Goal: Information Seeking & Learning: Learn about a topic

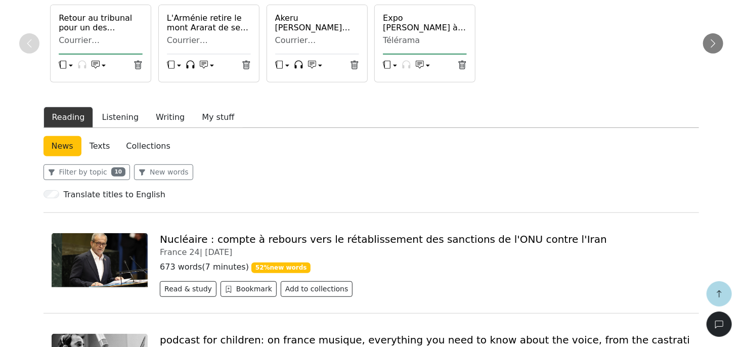
scroll to position [303, 0]
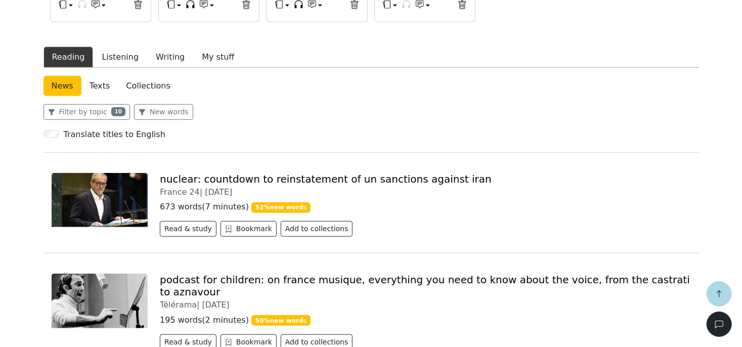
click at [96, 86] on link "Texts" at bounding box center [99, 86] width 37 height 20
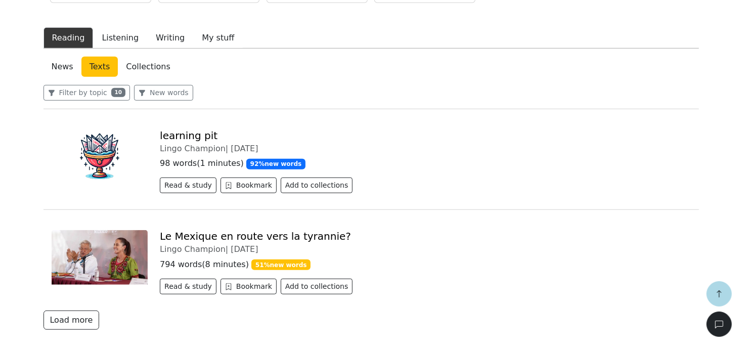
scroll to position [335, 0]
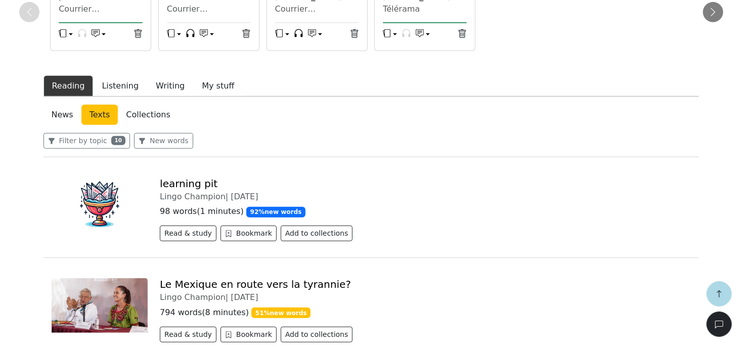
click at [142, 115] on link "Collections" at bounding box center [148, 115] width 60 height 20
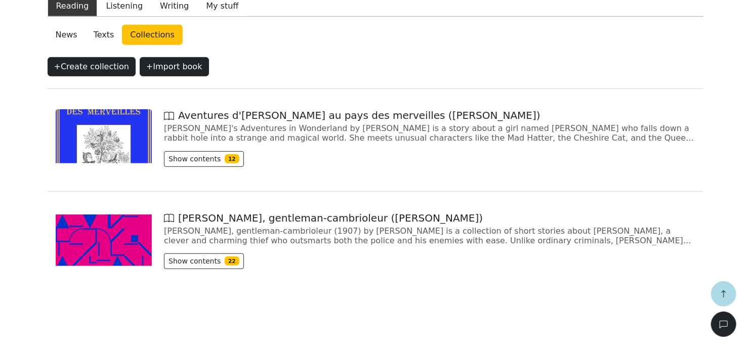
scroll to position [355, 0]
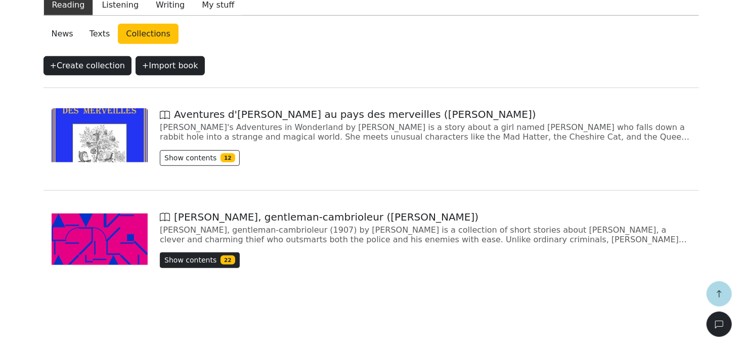
click at [198, 264] on button "Show contents 22" at bounding box center [199, 260] width 79 height 16
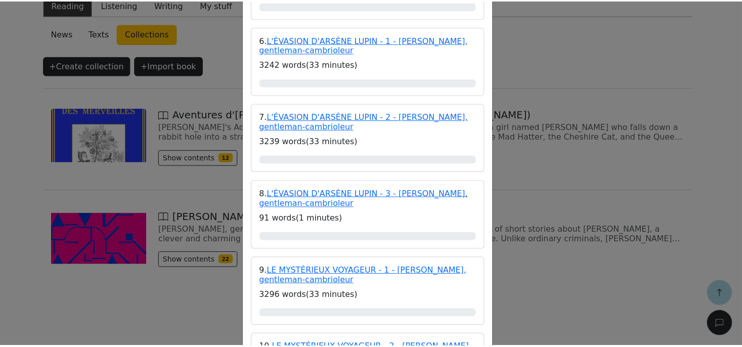
scroll to position [788, 0]
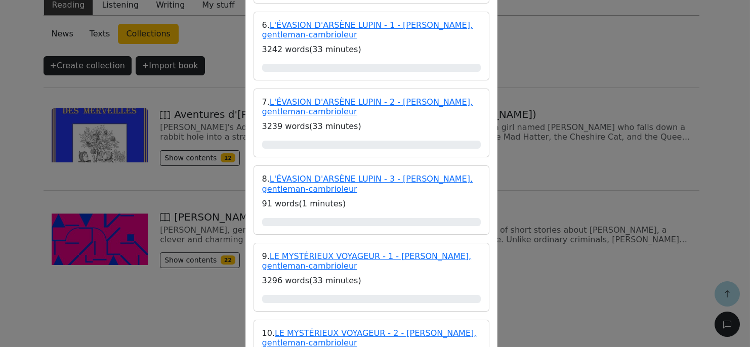
click at [590, 288] on div "Arsène Lupin, gentleman-cambrioleur (Maurice Leblanc) Arsène Lupin, gentleman-c…" at bounding box center [375, 173] width 750 height 347
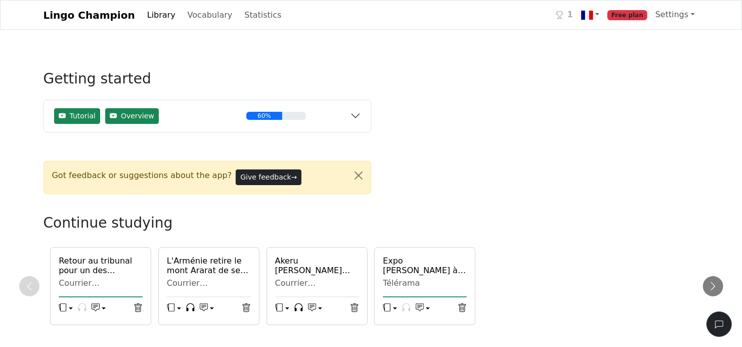
scroll to position [243, 0]
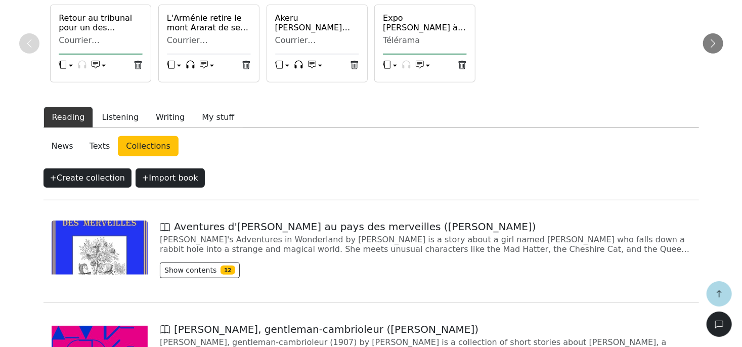
click at [65, 143] on link "News" at bounding box center [62, 146] width 38 height 20
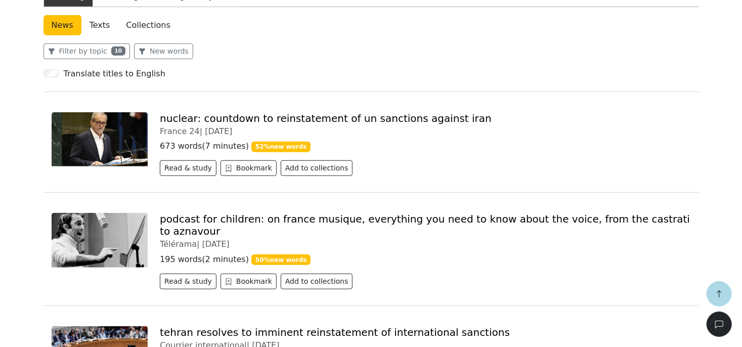
scroll to position [364, 0]
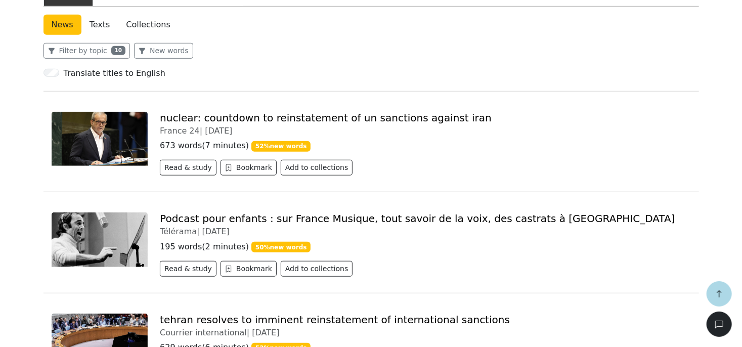
click at [307, 218] on link "Podcast pour enfants : sur France Musique, tout savoir de la voix, des castrats…" at bounding box center [417, 218] width 515 height 12
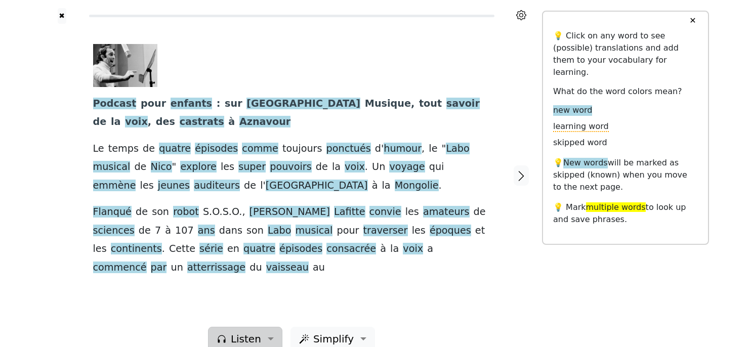
click at [267, 327] on button "Listen" at bounding box center [245, 339] width 74 height 24
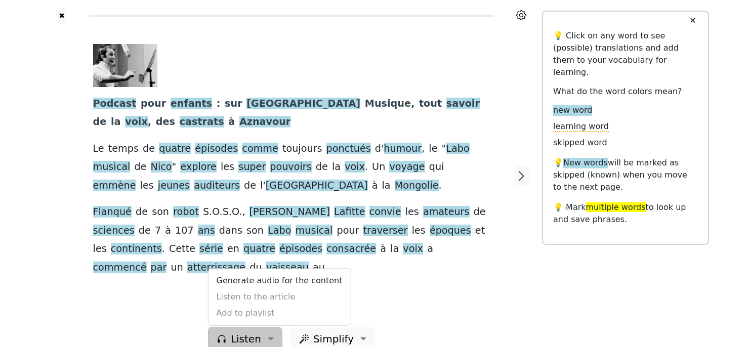
click at [279, 280] on div "Generate audio for the content Listen to the article Add to playlist" at bounding box center [279, 297] width 143 height 58
click at [281, 273] on link "Generate audio for the content" at bounding box center [279, 281] width 142 height 16
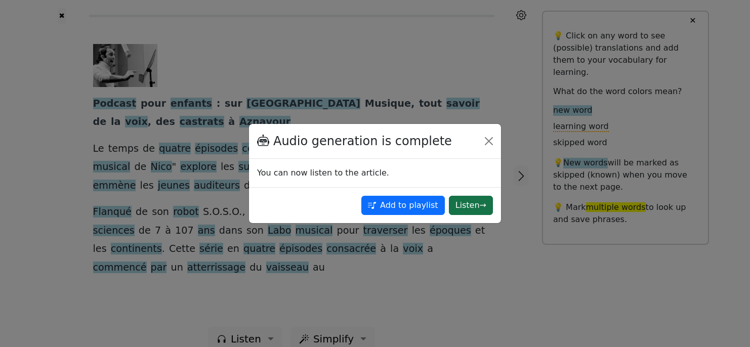
click at [472, 202] on button "Listen →" at bounding box center [471, 205] width 44 height 19
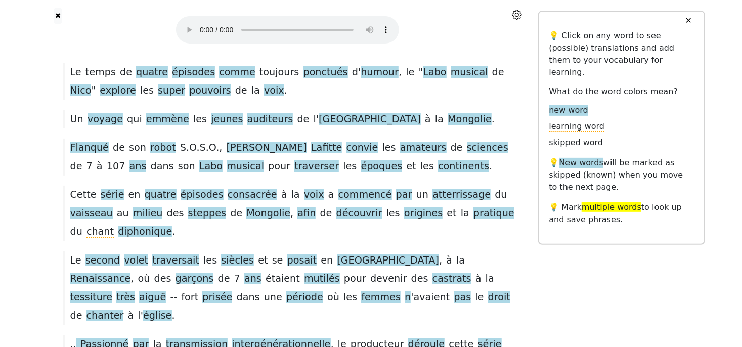
scroll to position [218, 0]
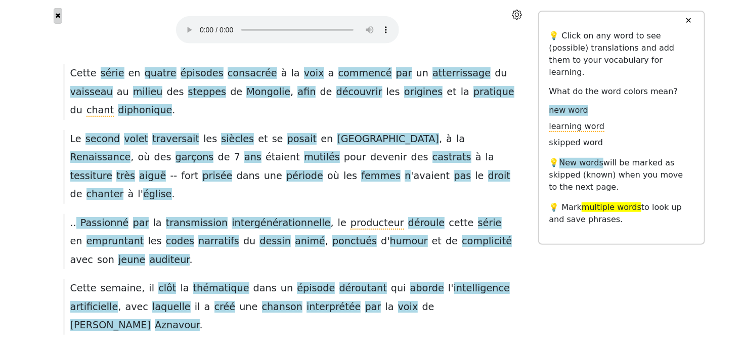
click at [56, 14] on button "✖" at bounding box center [58, 16] width 9 height 16
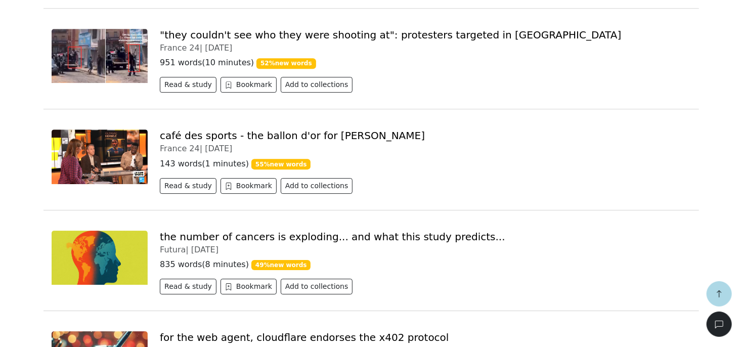
scroll to position [1577, 0]
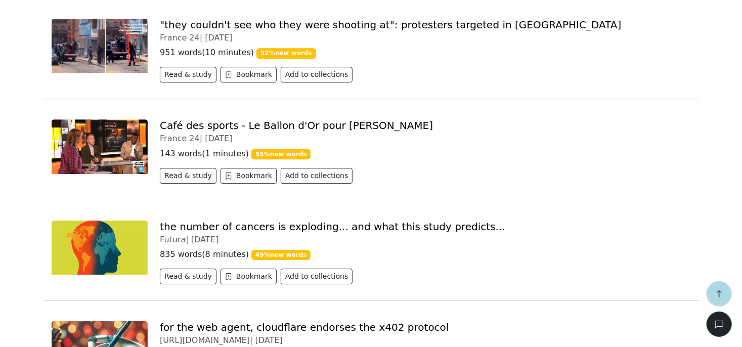
click at [374, 119] on link "Café des sports - Le Ballon d'Or pour Ousmane Dembélé" at bounding box center [296, 125] width 273 height 12
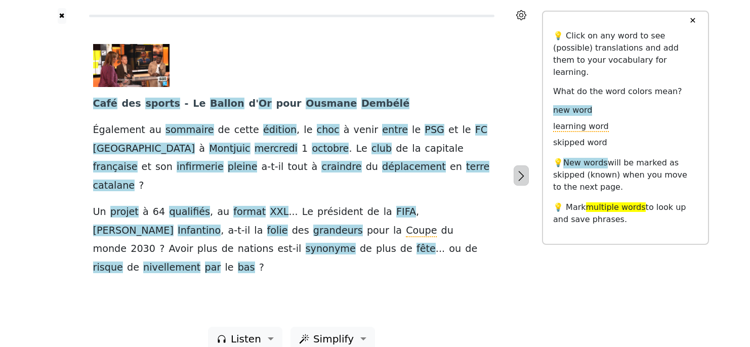
click at [525, 174] on button "button" at bounding box center [520, 175] width 15 height 20
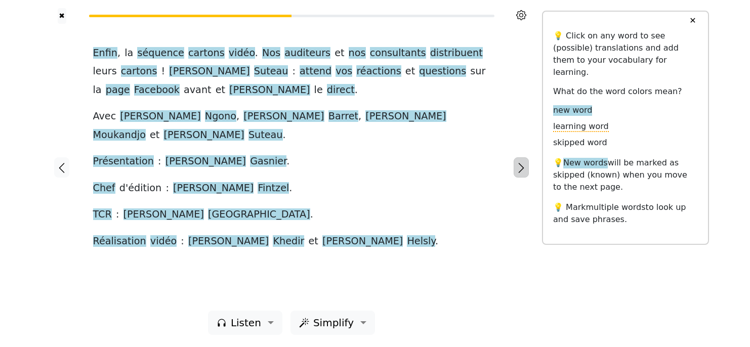
click at [525, 174] on button "button" at bounding box center [520, 167] width 15 height 20
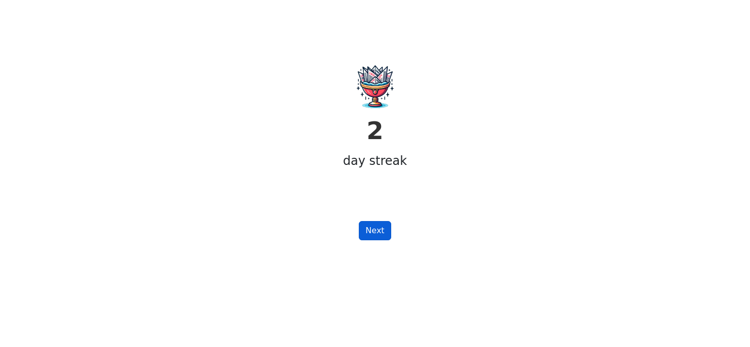
click at [378, 236] on button "Next" at bounding box center [375, 230] width 32 height 19
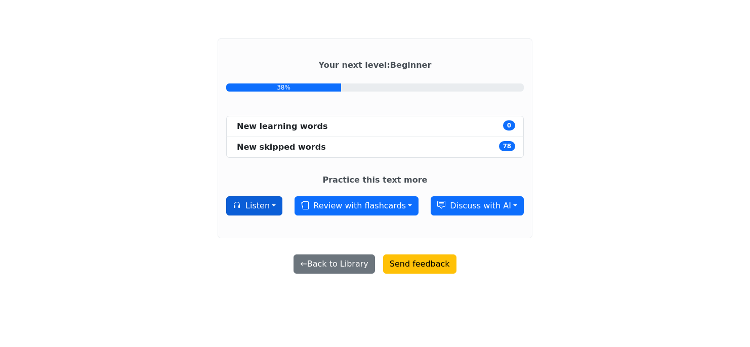
click at [269, 208] on button "Listen" at bounding box center [254, 205] width 56 height 19
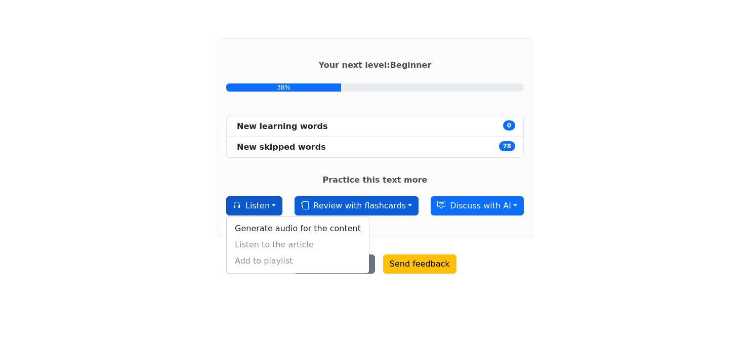
click at [406, 205] on button "Review with flashcards" at bounding box center [356, 205] width 124 height 19
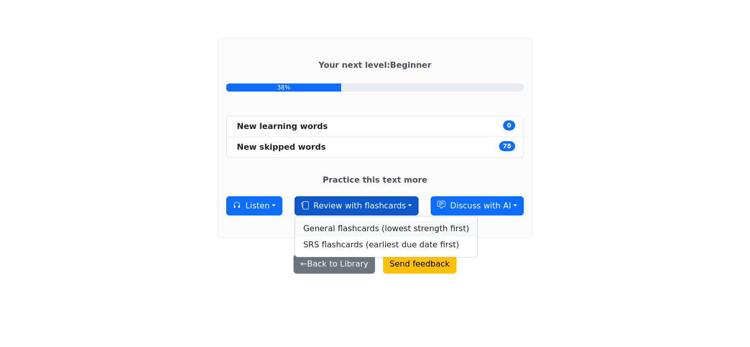
click at [407, 226] on link "General flashcards (lowest strength first)" at bounding box center [386, 229] width 182 height 16
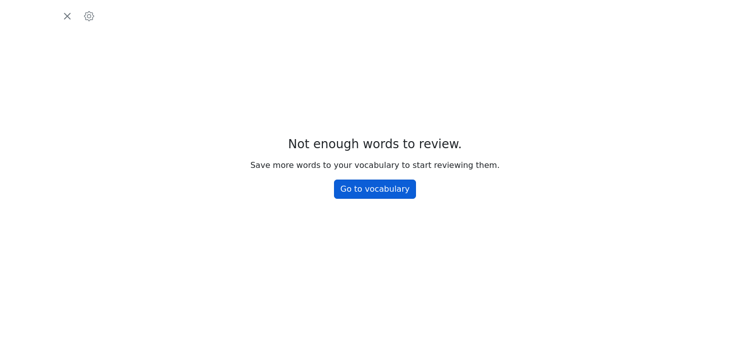
click at [399, 197] on link "Go to vocabulary" at bounding box center [375, 189] width 82 height 19
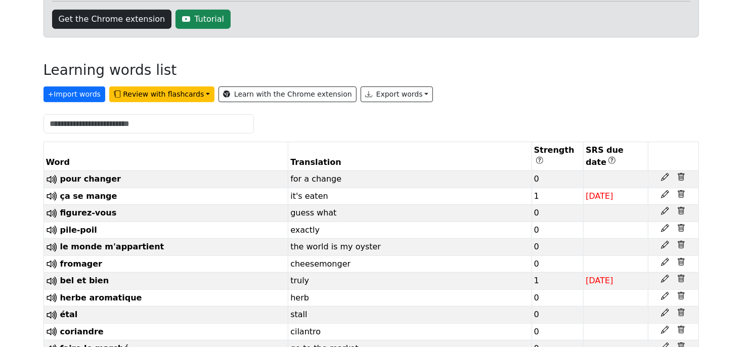
scroll to position [182, 0]
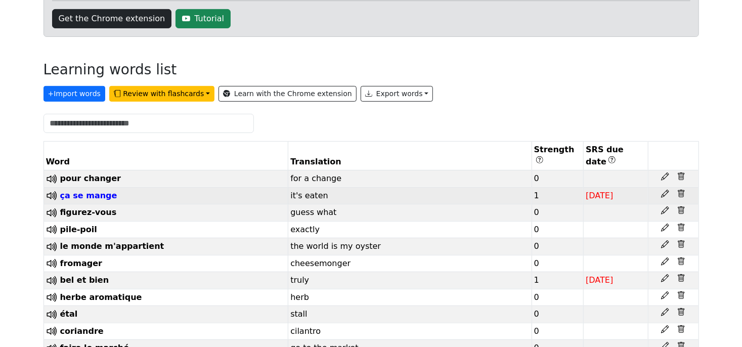
click at [103, 191] on span "ça se mange" at bounding box center [88, 196] width 57 height 10
select select "*"
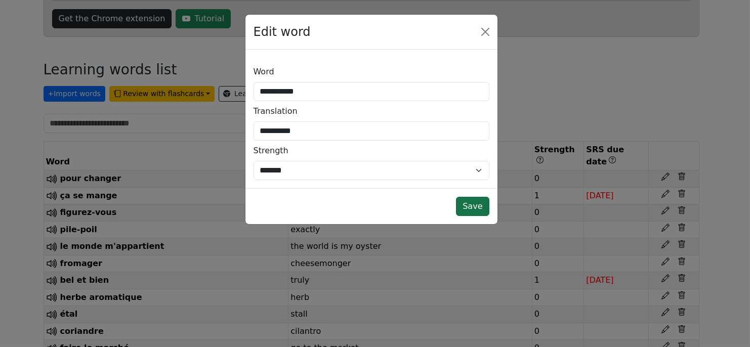
click at [472, 202] on button "Save" at bounding box center [472, 206] width 33 height 19
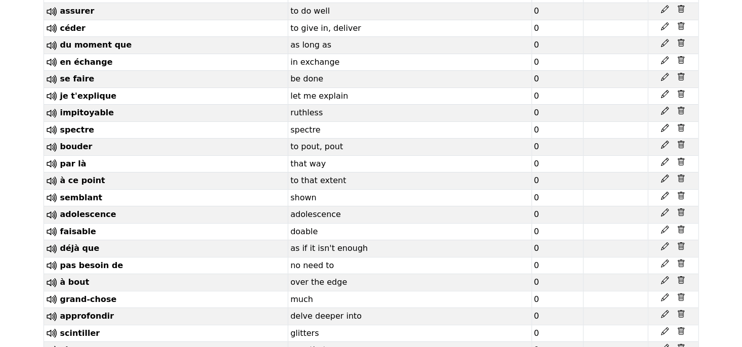
scroll to position [5568, 0]
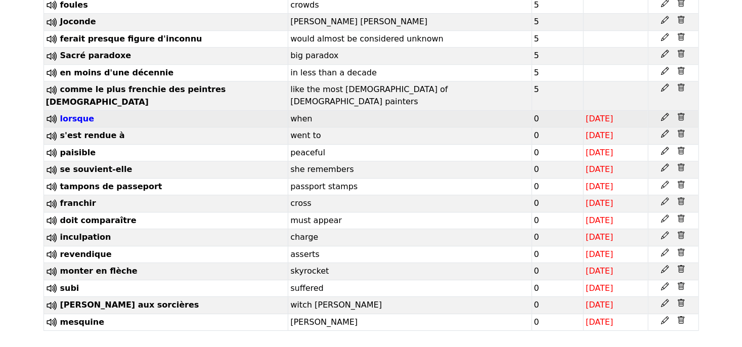
click at [80, 116] on span "lorsque" at bounding box center [77, 119] width 34 height 10
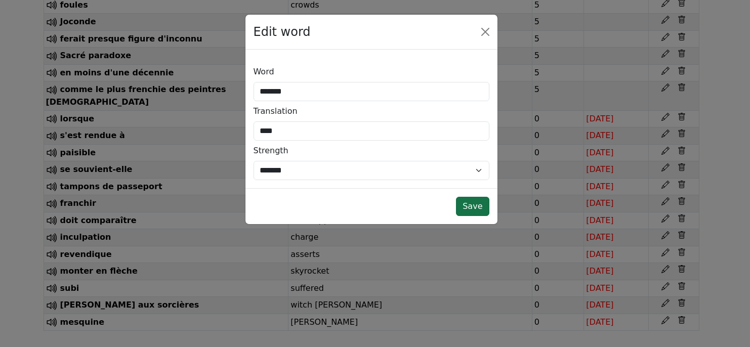
click at [474, 207] on button "Save" at bounding box center [472, 206] width 33 height 19
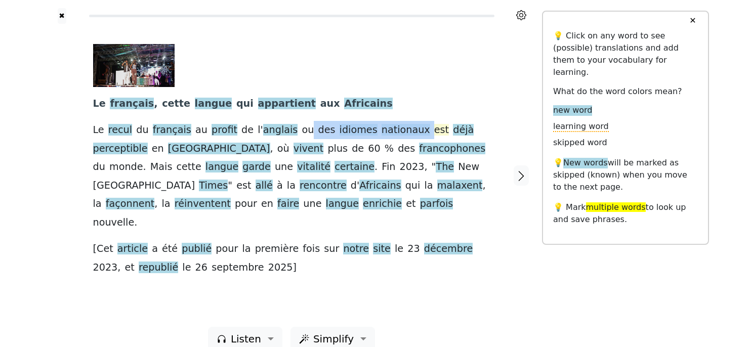
drag, startPoint x: 291, startPoint y: 130, endPoint x: 398, endPoint y: 130, distance: 106.7
click at [398, 130] on div "Le français , cette langue qui appartient aux [DEMOGRAPHIC_DATA] Le recul du fr…" at bounding box center [291, 160] width 397 height 233
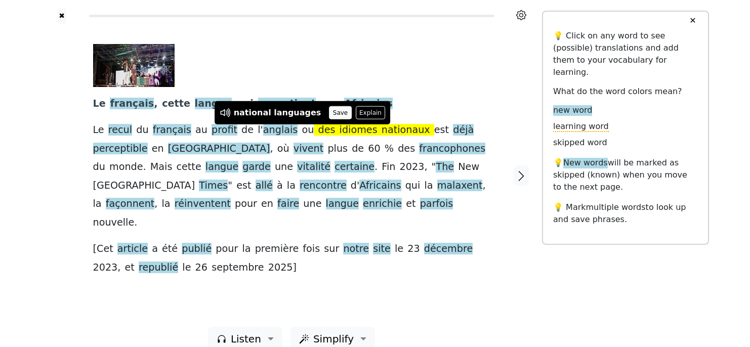
click at [329, 116] on button "Save" at bounding box center [340, 112] width 22 height 13
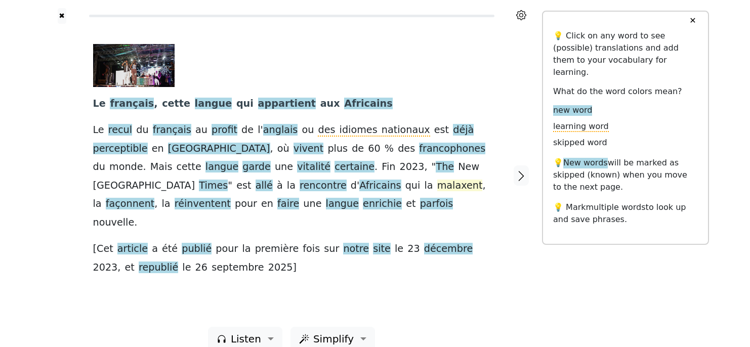
click at [437, 185] on span "malaxent" at bounding box center [460, 186] width 46 height 13
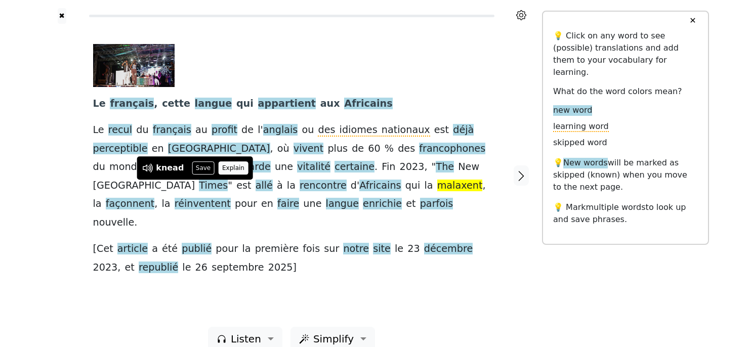
click at [225, 168] on button "Explain" at bounding box center [233, 167] width 30 height 13
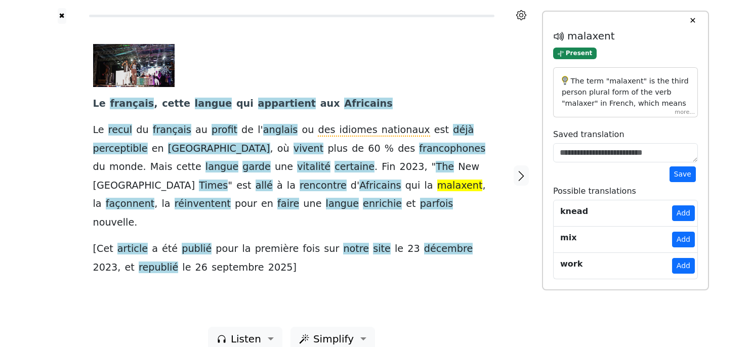
click at [681, 114] on div "The term "malaxent" is the third person plural form of the verb "malaxer" in Fr…" at bounding box center [625, 92] width 145 height 50
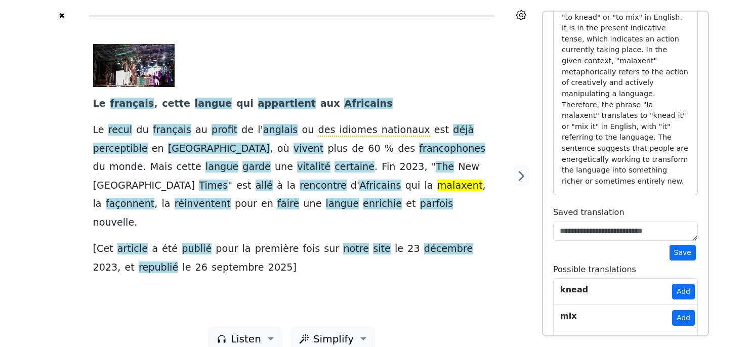
scroll to position [105, 0]
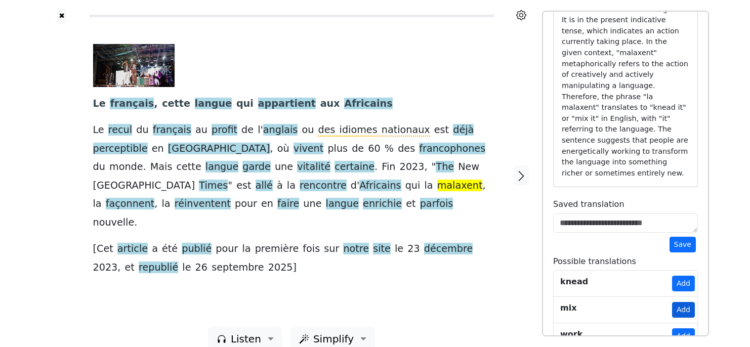
click at [681, 302] on button "Add" at bounding box center [683, 310] width 23 height 16
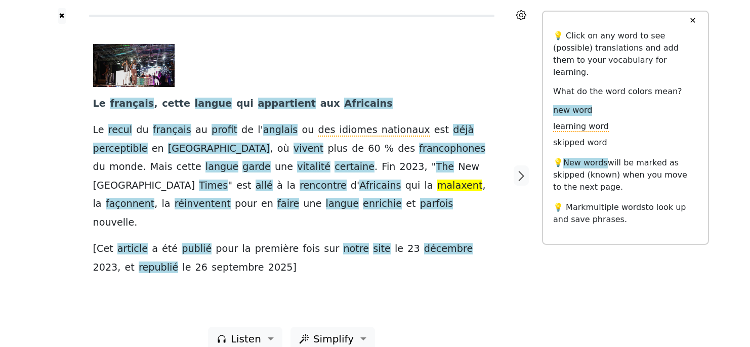
scroll to position [0, 0]
click at [155, 198] on span "façonnent" at bounding box center [130, 204] width 49 height 13
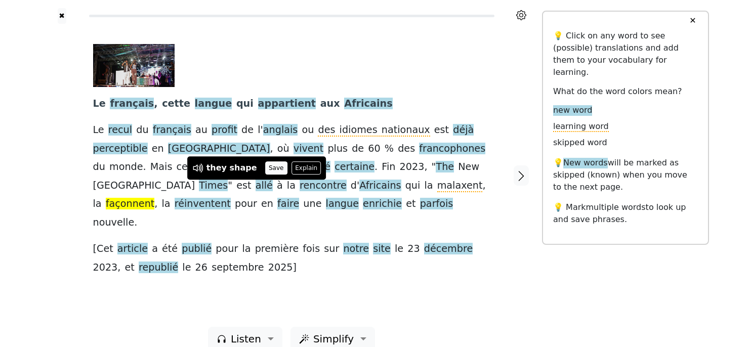
click at [265, 169] on button "Save" at bounding box center [276, 167] width 22 height 13
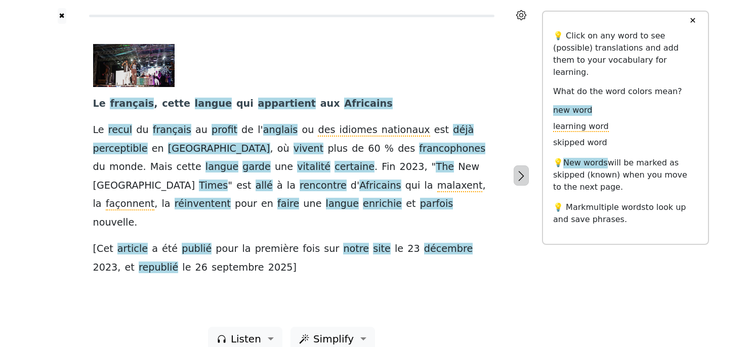
click at [523, 170] on icon "button" at bounding box center [521, 176] width 12 height 12
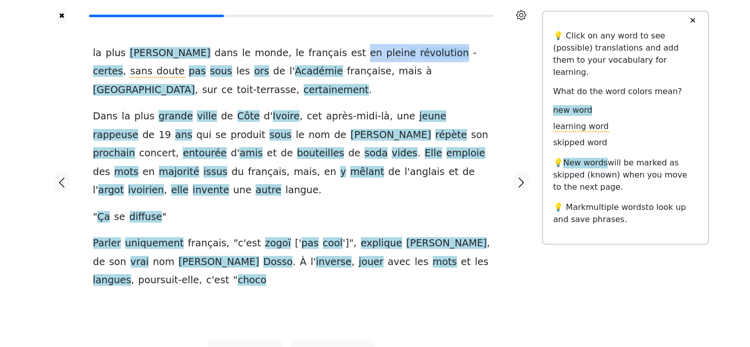
drag, startPoint x: 296, startPoint y: 57, endPoint x: 385, endPoint y: 54, distance: 88.6
click at [385, 54] on div "la plus [PERSON_NAME] dans le monde , le français est en plein e révolution - c…" at bounding box center [291, 167] width 397 height 246
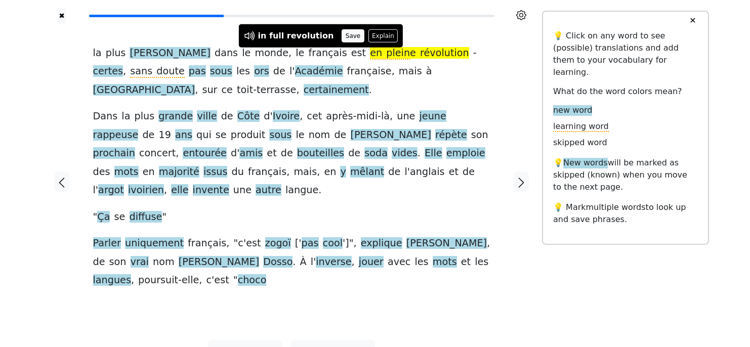
click at [344, 38] on button "Save" at bounding box center [352, 35] width 22 height 13
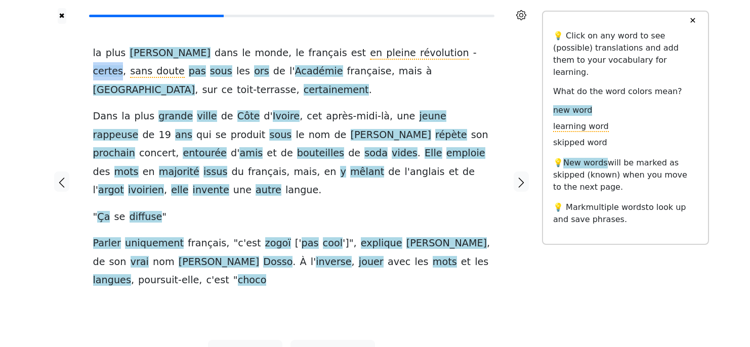
drag, startPoint x: 395, startPoint y: 54, endPoint x: 420, endPoint y: 47, distance: 26.7
click at [420, 47] on div "la plus [PERSON_NAME] dans le monde , le français est en pleine révolution - ce…" at bounding box center [291, 167] width 397 height 246
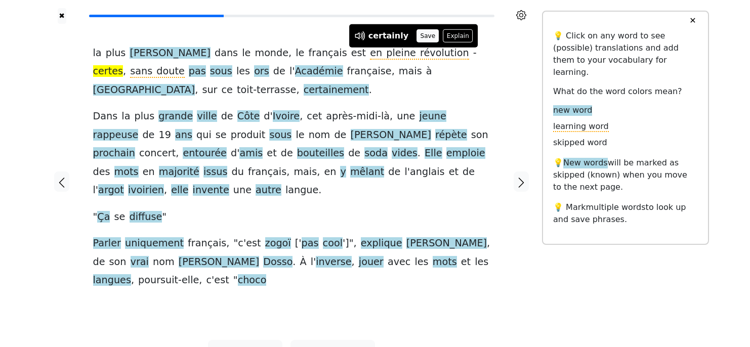
click at [418, 33] on button "Save" at bounding box center [427, 35] width 22 height 13
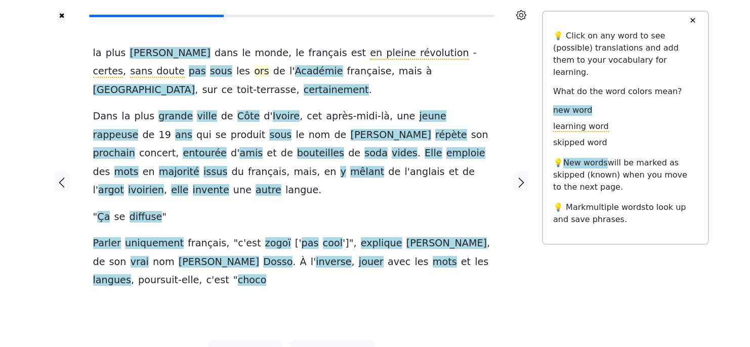
click at [254, 76] on span "ors" at bounding box center [261, 71] width 15 height 13
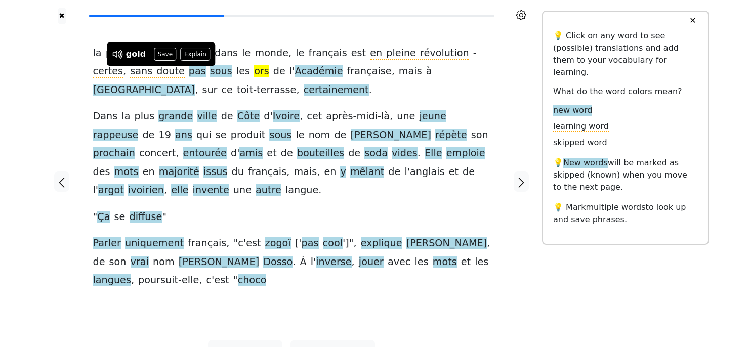
click at [211, 94] on div "la plus [PERSON_NAME] dans le monde , le français est en pleine révolution - ce…" at bounding box center [291, 167] width 397 height 246
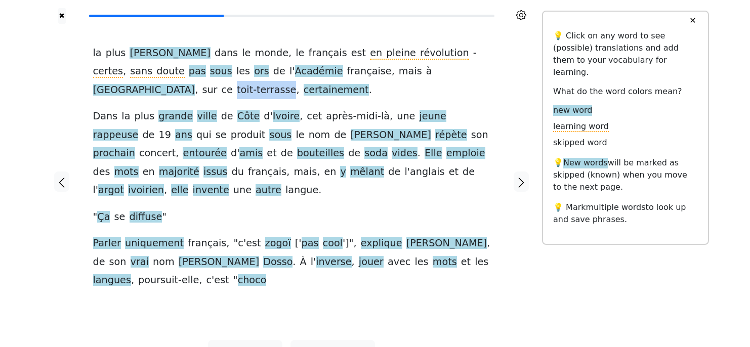
drag, startPoint x: 378, startPoint y: 73, endPoint x: 432, endPoint y: 66, distance: 54.1
click at [296, 84] on span "toit-terrasse" at bounding box center [266, 90] width 59 height 13
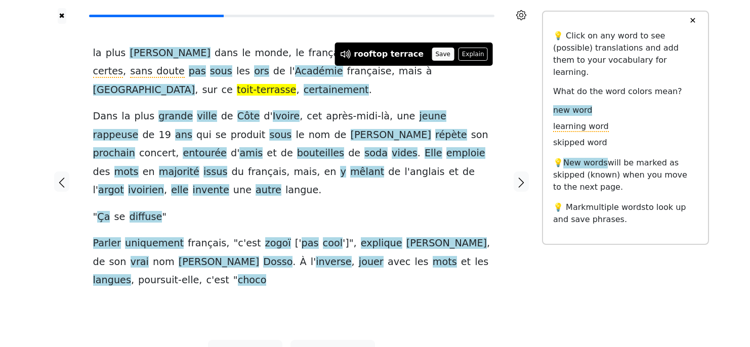
click at [433, 54] on button "Save" at bounding box center [442, 54] width 22 height 13
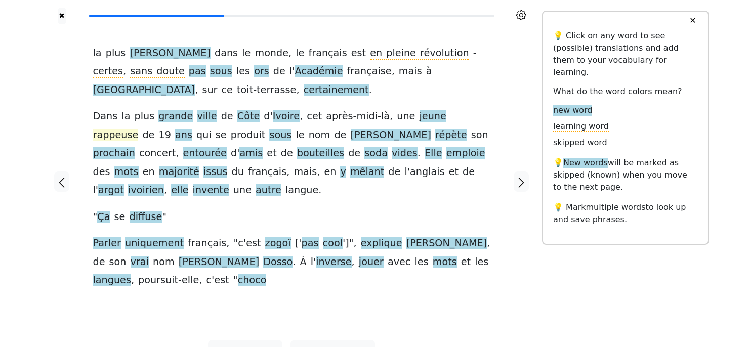
click at [139, 129] on span "rappeuse" at bounding box center [116, 135] width 46 height 13
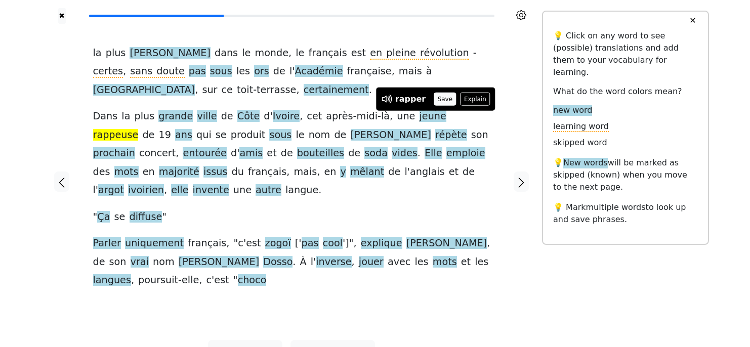
click at [442, 99] on button "Save" at bounding box center [444, 99] width 22 height 13
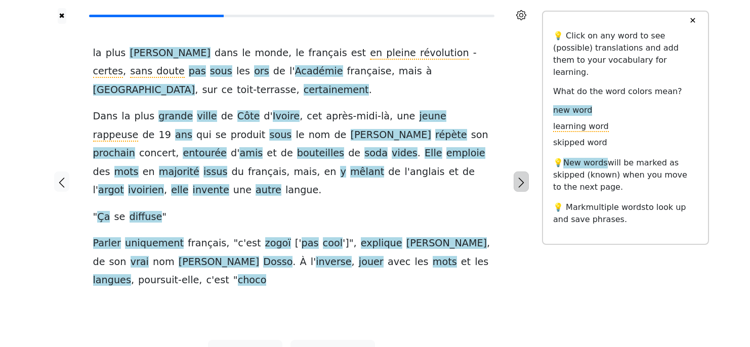
click at [520, 178] on icon "button" at bounding box center [521, 183] width 6 height 10
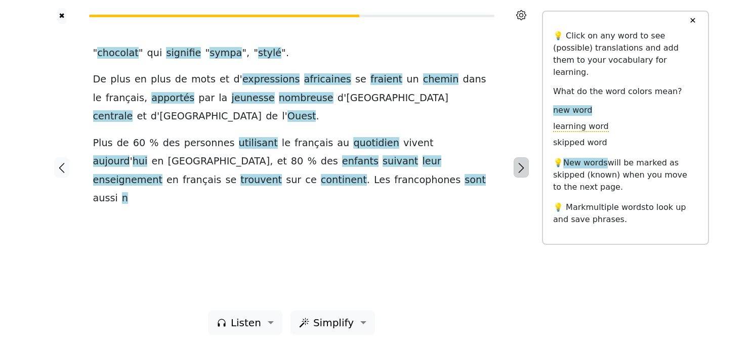
click at [520, 165] on icon "button" at bounding box center [521, 168] width 6 height 10
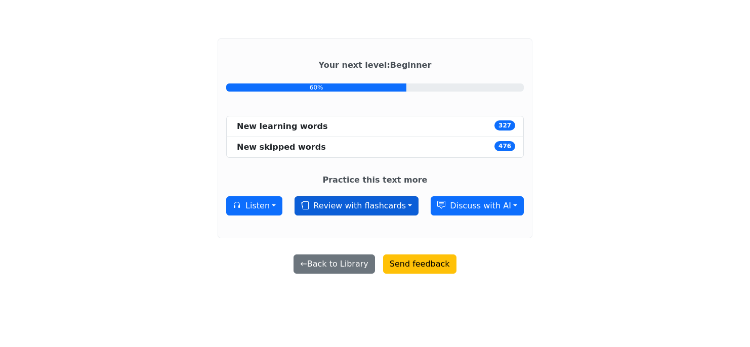
click at [365, 205] on button "Review with flashcards" at bounding box center [356, 205] width 124 height 19
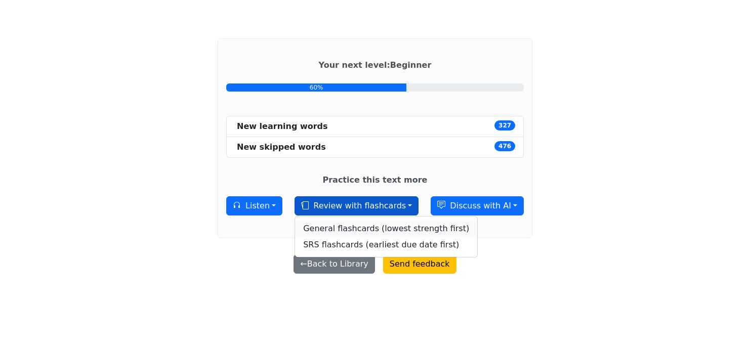
click at [368, 229] on link "General flashcards (lowest strength first)" at bounding box center [386, 229] width 182 height 16
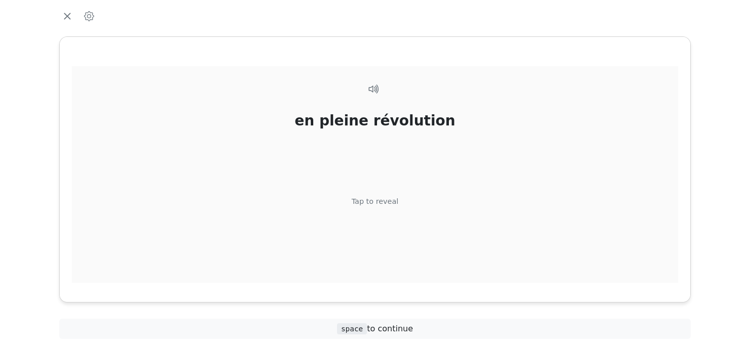
click at [383, 198] on div "Tap to reveal" at bounding box center [375, 201] width 47 height 11
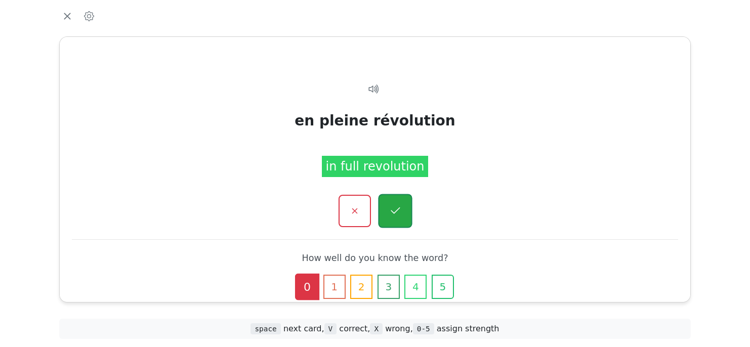
click at [390, 206] on icon "button" at bounding box center [394, 210] width 13 height 13
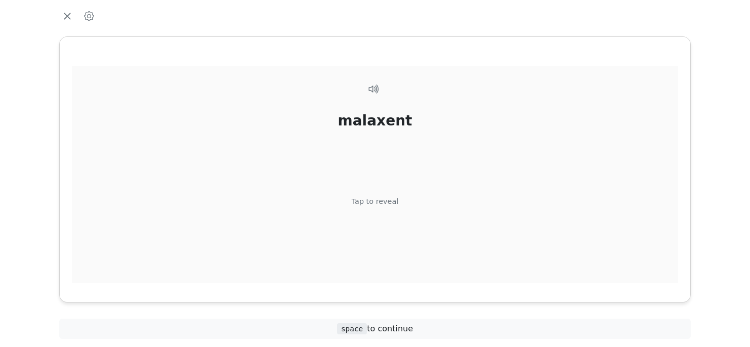
click at [389, 203] on div "Tap to reveal" at bounding box center [375, 201] width 47 height 11
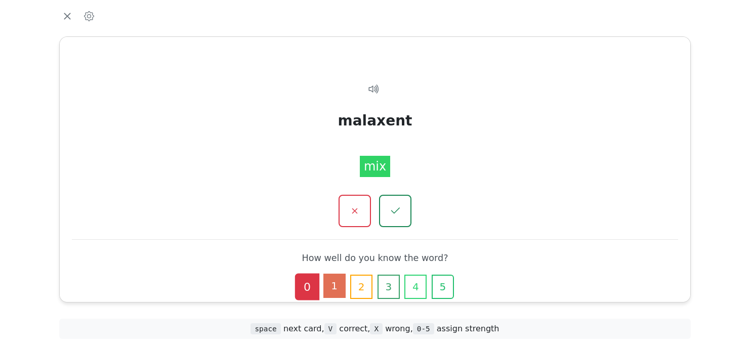
click at [340, 280] on button "1" at bounding box center [334, 286] width 22 height 24
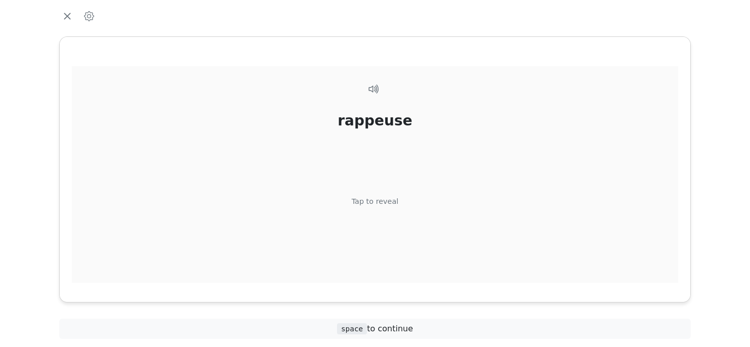
click at [388, 202] on div "Tap to reveal" at bounding box center [375, 201] width 47 height 11
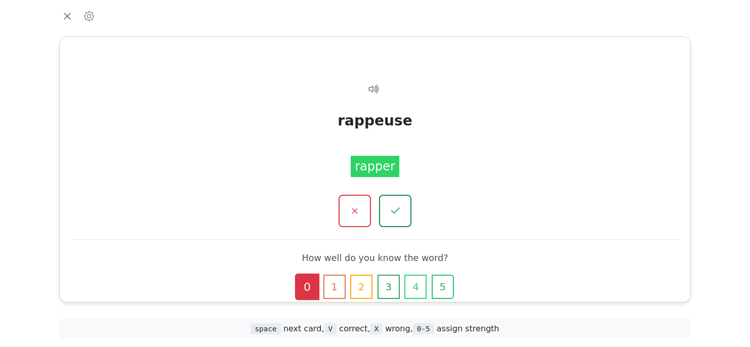
click at [388, 202] on button "button" at bounding box center [395, 211] width 32 height 32
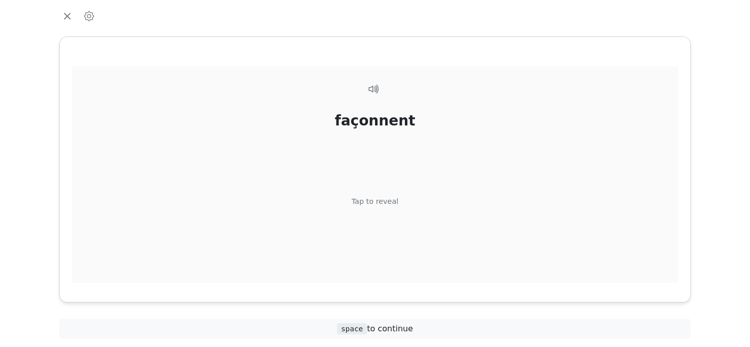
click at [377, 194] on div "façonnent Tap to reveal" at bounding box center [375, 187] width 606 height 243
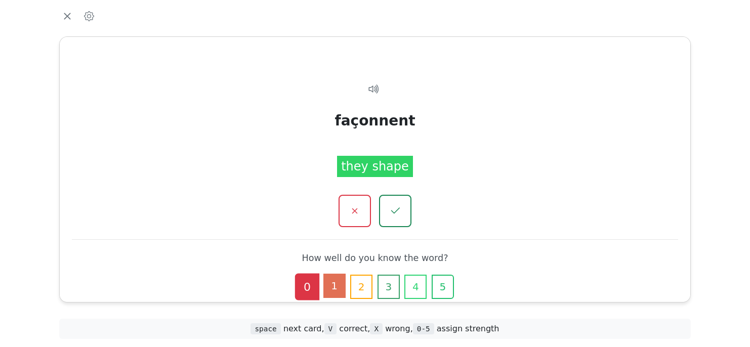
click at [338, 287] on button "1" at bounding box center [334, 286] width 22 height 24
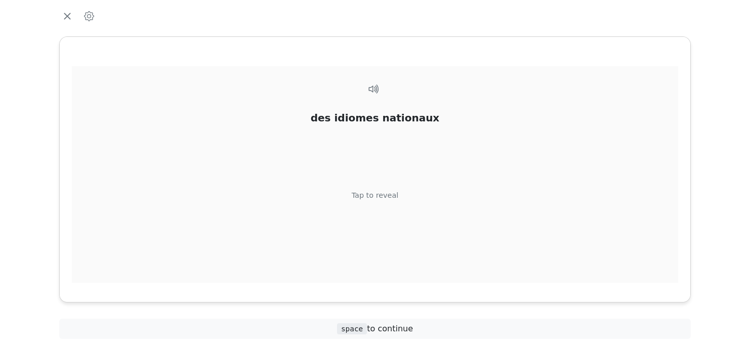
click at [378, 199] on div "Tap to reveal" at bounding box center [375, 195] width 47 height 11
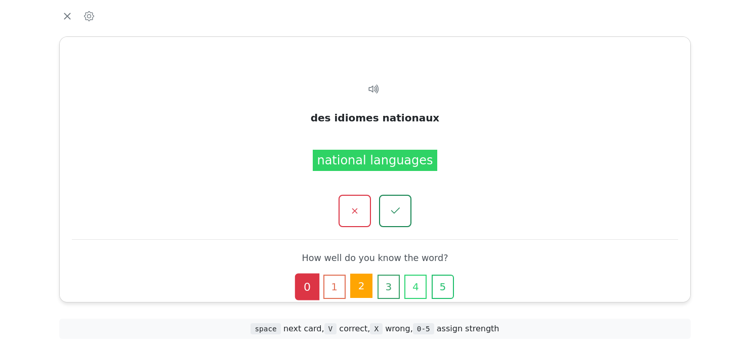
click at [366, 283] on button "2" at bounding box center [361, 286] width 22 height 24
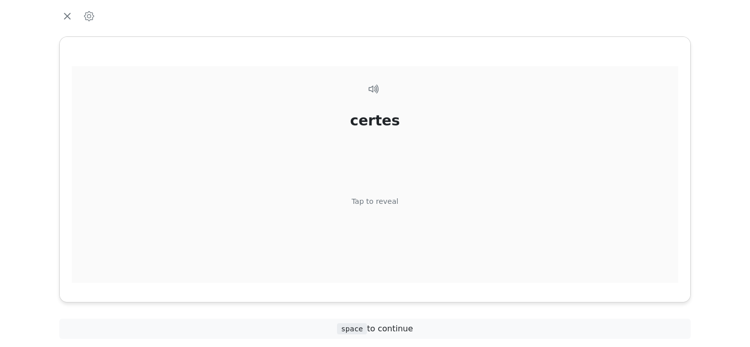
click at [380, 201] on div "Tap to reveal" at bounding box center [375, 201] width 47 height 11
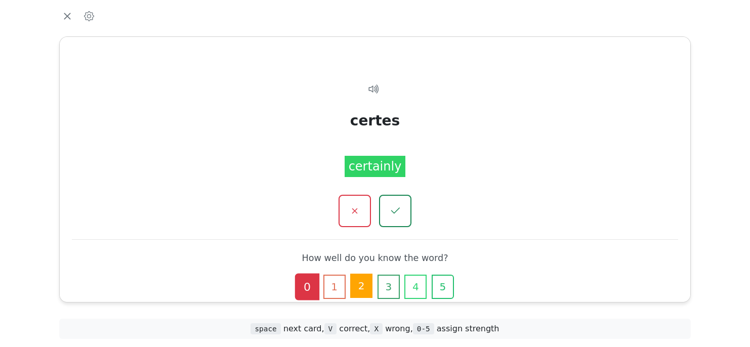
click at [353, 291] on button "2" at bounding box center [361, 286] width 22 height 24
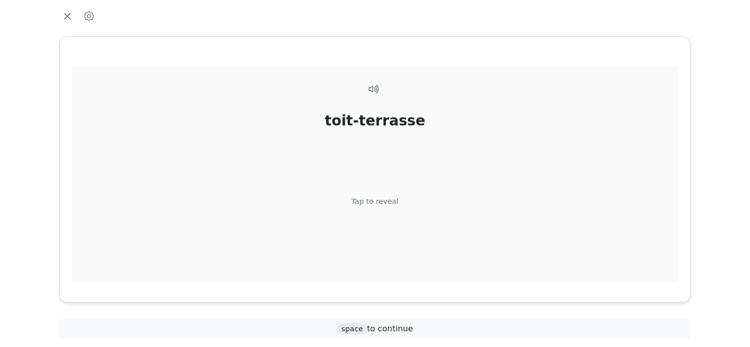
click at [374, 202] on div "Tap to reveal" at bounding box center [375, 201] width 47 height 11
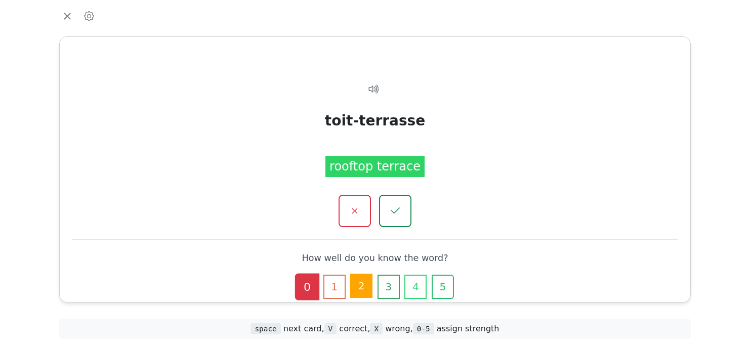
click at [360, 288] on button "2" at bounding box center [361, 286] width 22 height 24
